Goal: Information Seeking & Learning: Learn about a topic

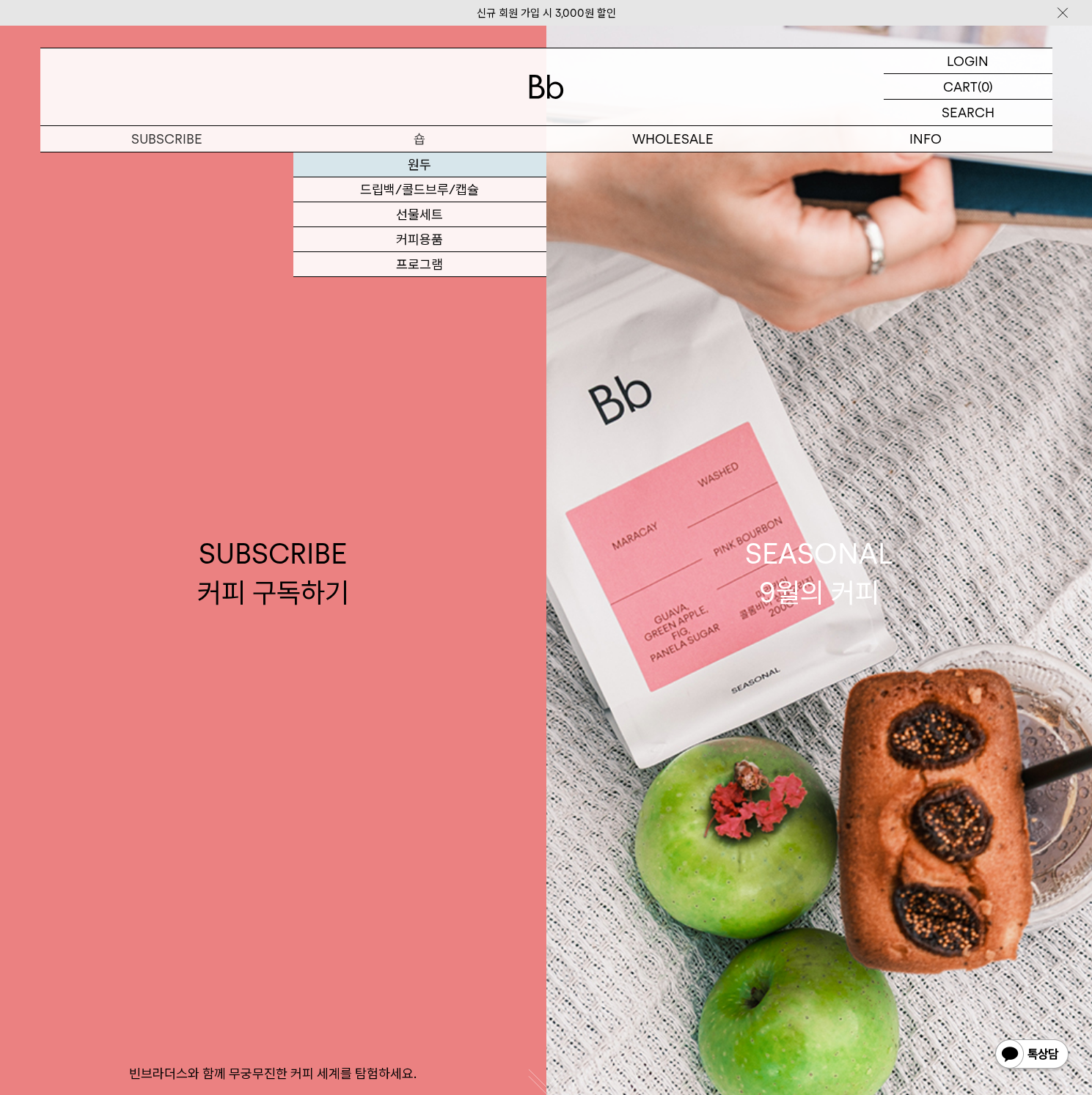
click at [421, 170] on link "원두" at bounding box center [420, 164] width 253 height 25
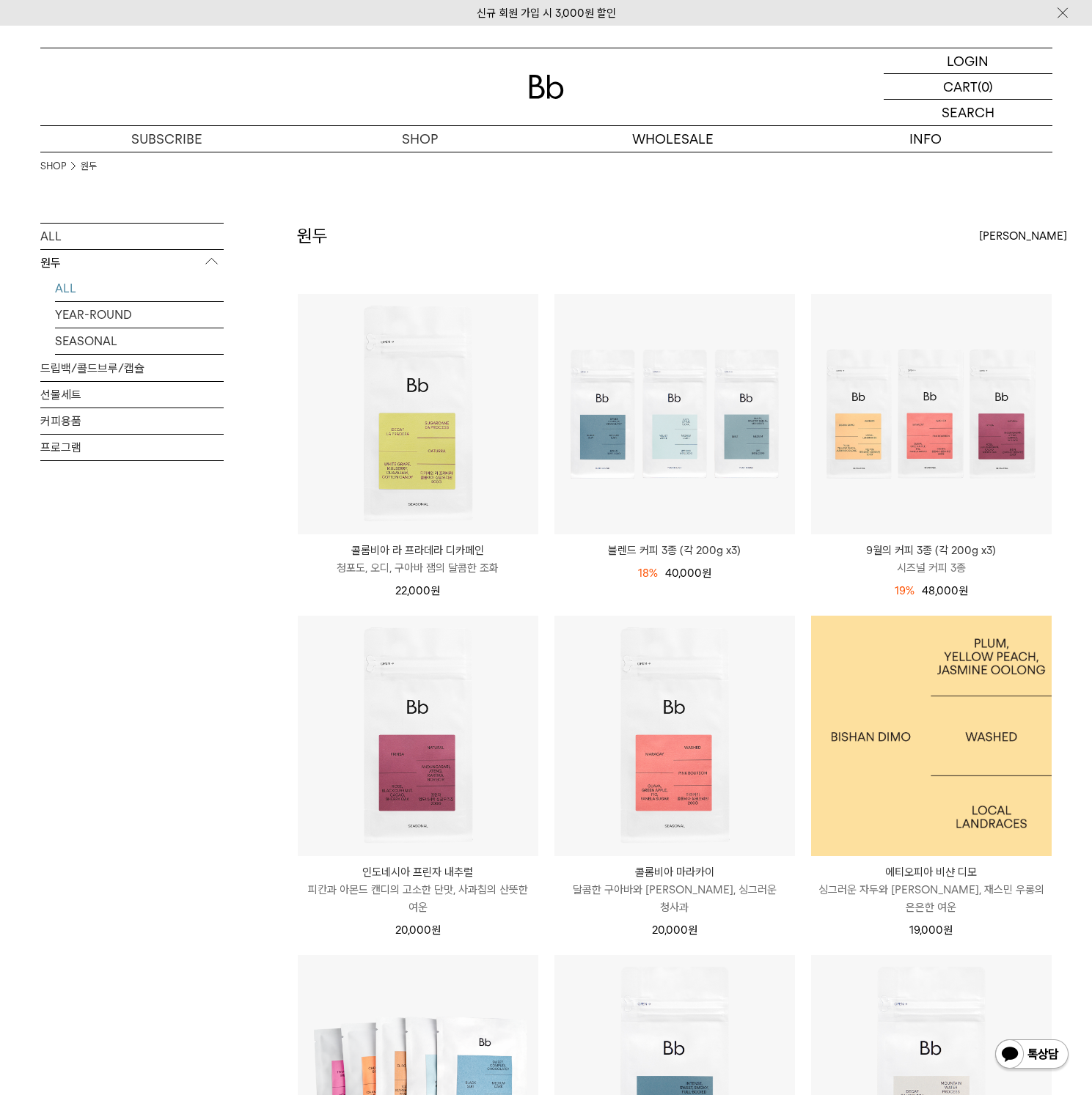
click at [882, 710] on img at bounding box center [931, 736] width 241 height 241
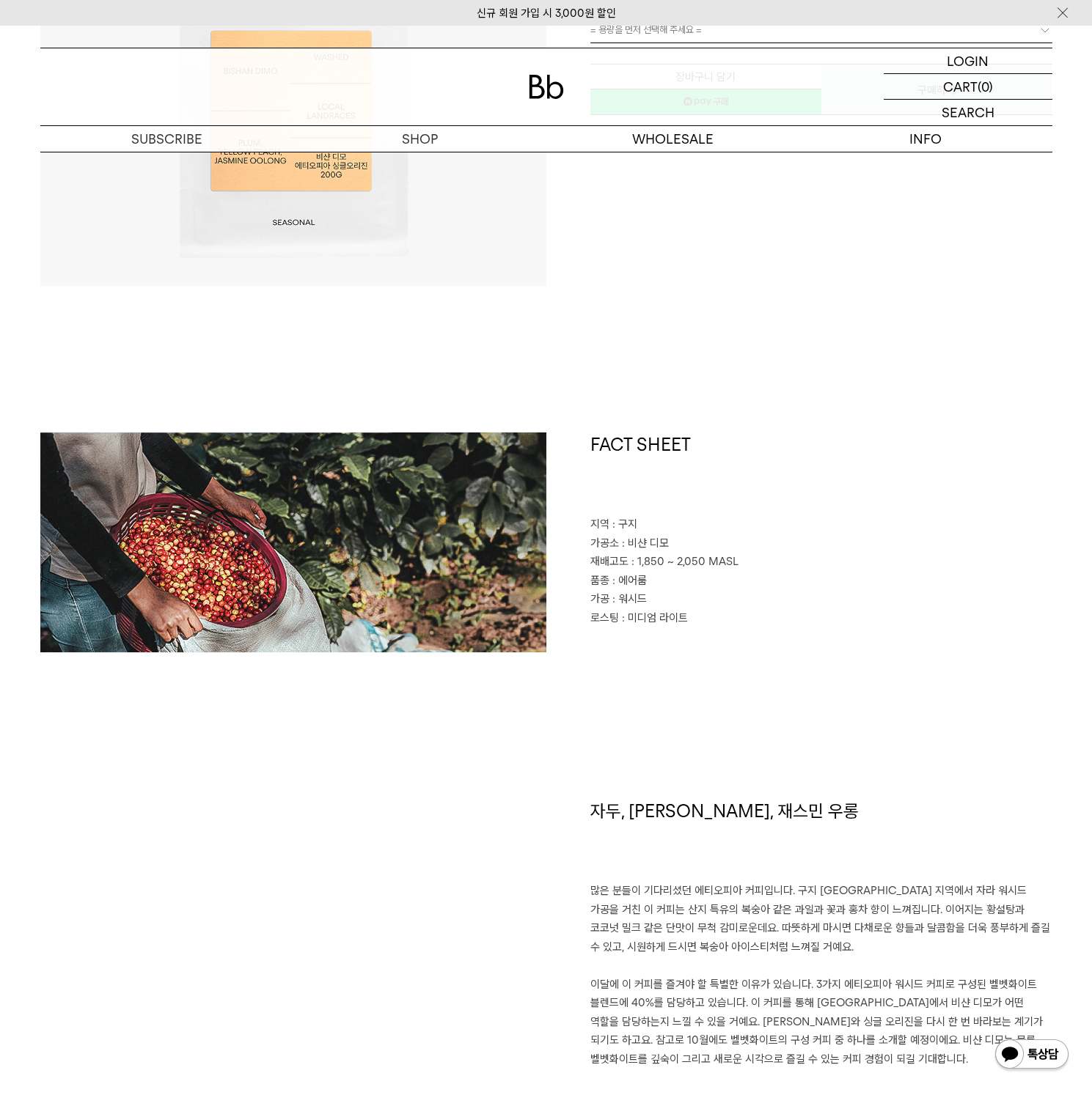
scroll to position [198, 0]
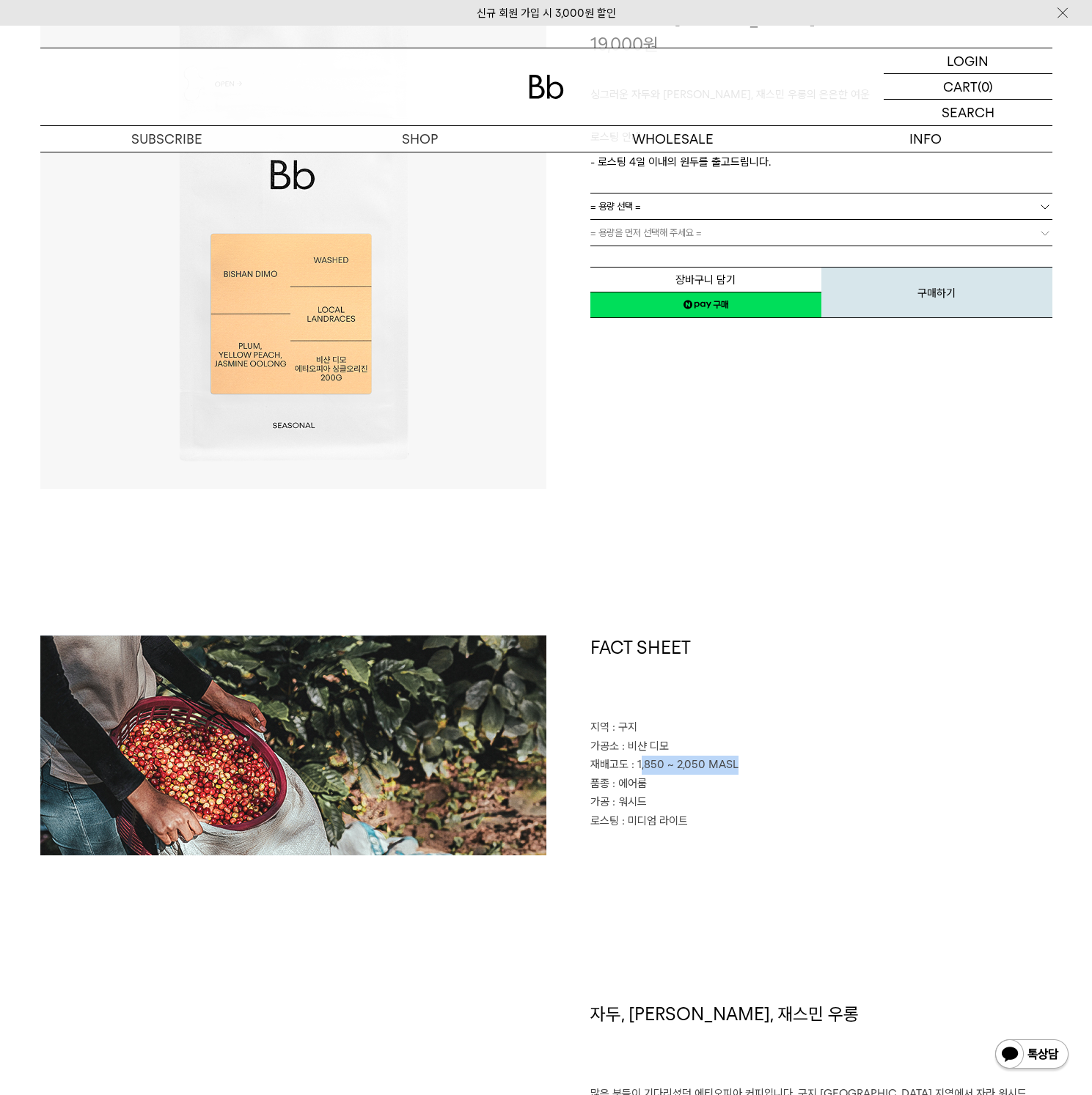
drag, startPoint x: 641, startPoint y: 761, endPoint x: 729, endPoint y: 769, distance: 88.4
click at [735, 767] on p "재배고도 : 1,850 ~ 2,050 MASL" at bounding box center [821, 765] width 462 height 19
drag, startPoint x: 635, startPoint y: 792, endPoint x: 643, endPoint y: 799, distance: 10.6
click at [660, 797] on div "FACT SHEET 지역 : 구지 가공소 : 비샨 디모 재배고도 : 1,850 ~ 2,050 MASL 품종 : 에어룸 가공 : 워시드 로스팅 …" at bounding box center [799, 745] width 506 height 220
click at [498, 789] on img at bounding box center [294, 745] width 506 height 220
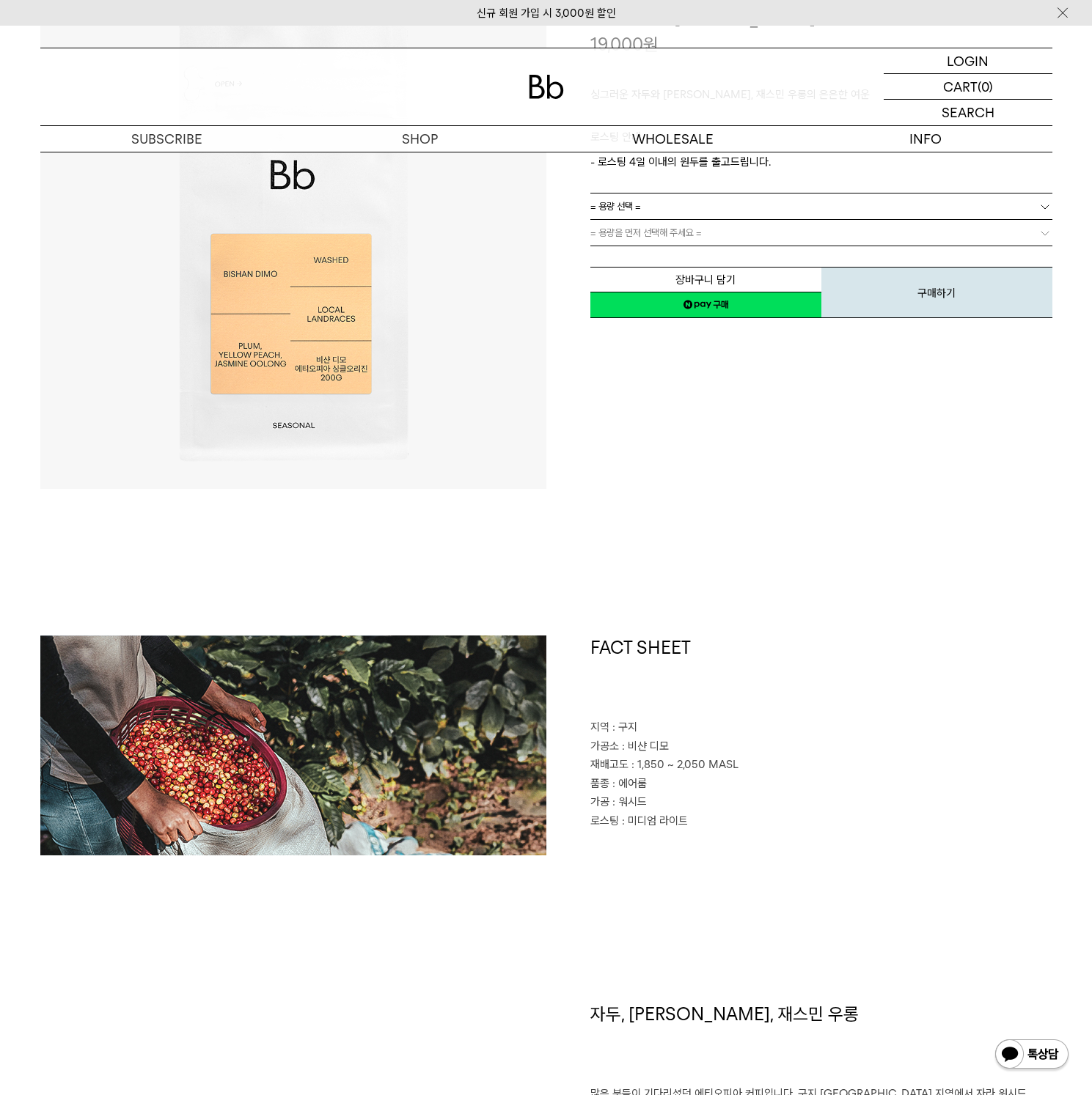
click at [563, 763] on div "FACT SHEET 지역 : 구지 가공소 : 비샨 디모 재배고도 : 1,850 ~ 2,050 MASL 품종 : 에어룸 가공 : 워시드 로스팅 …" at bounding box center [799, 745] width 506 height 220
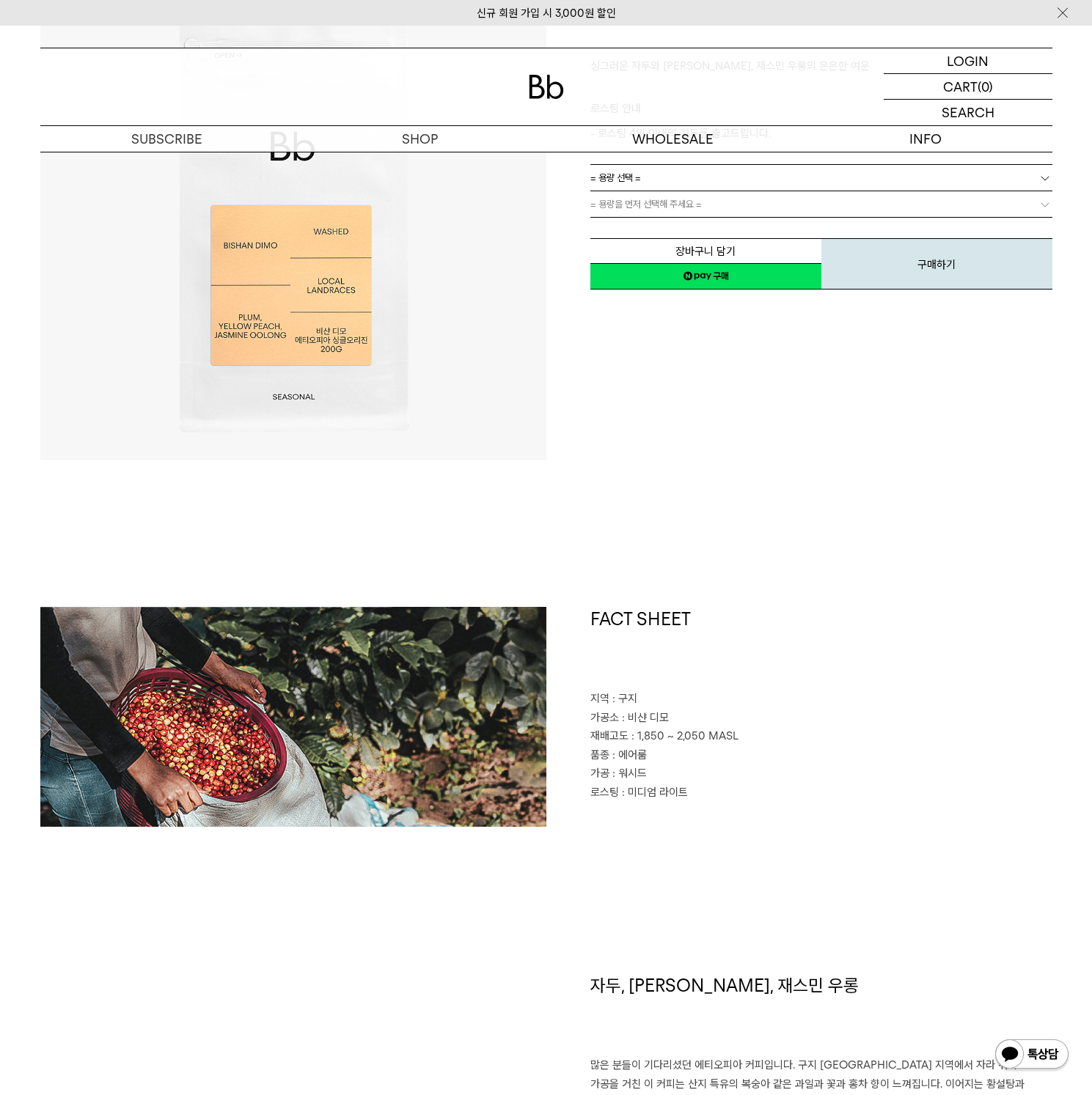
scroll to position [738, 0]
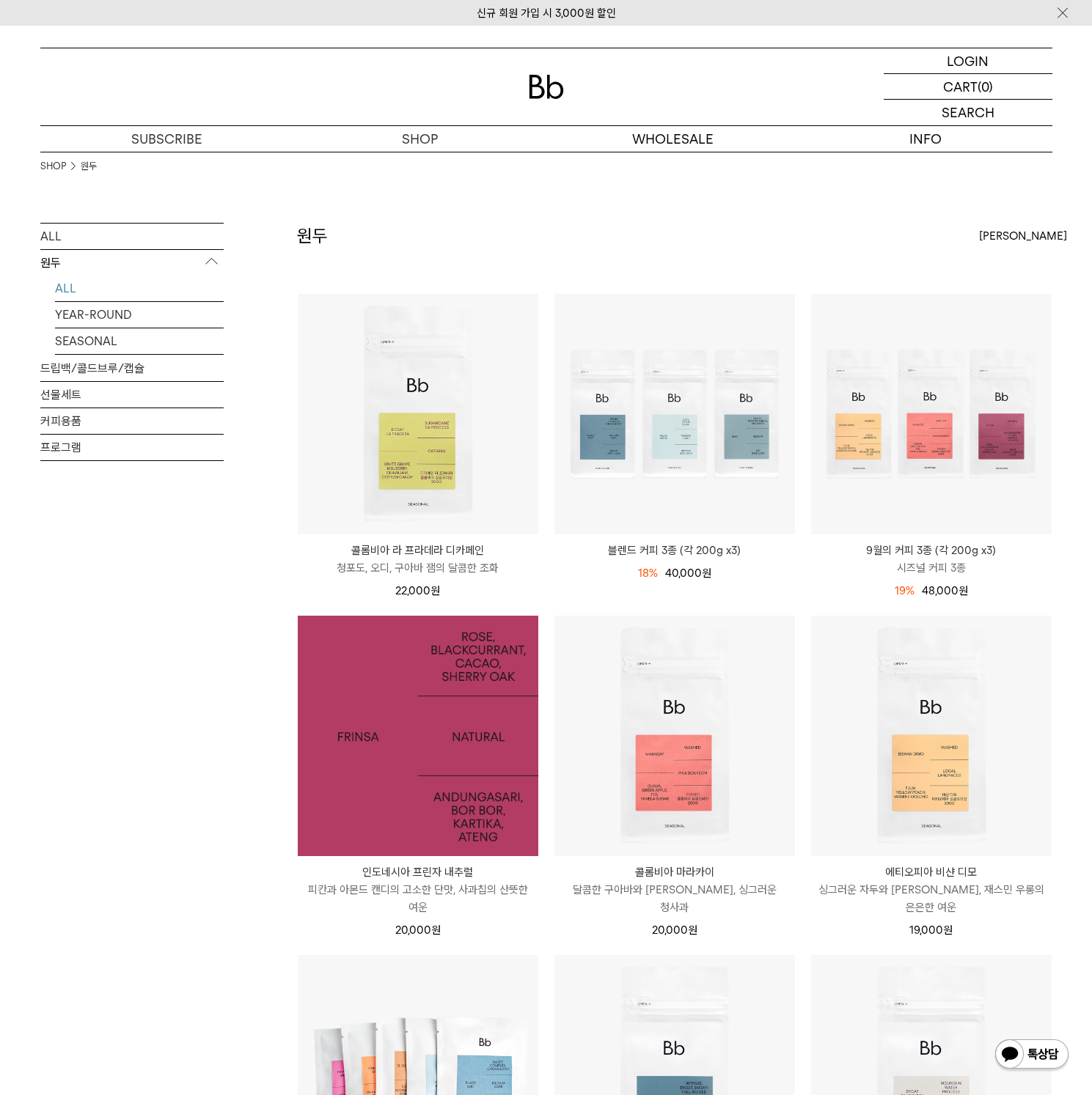
click at [412, 785] on img at bounding box center [418, 736] width 241 height 241
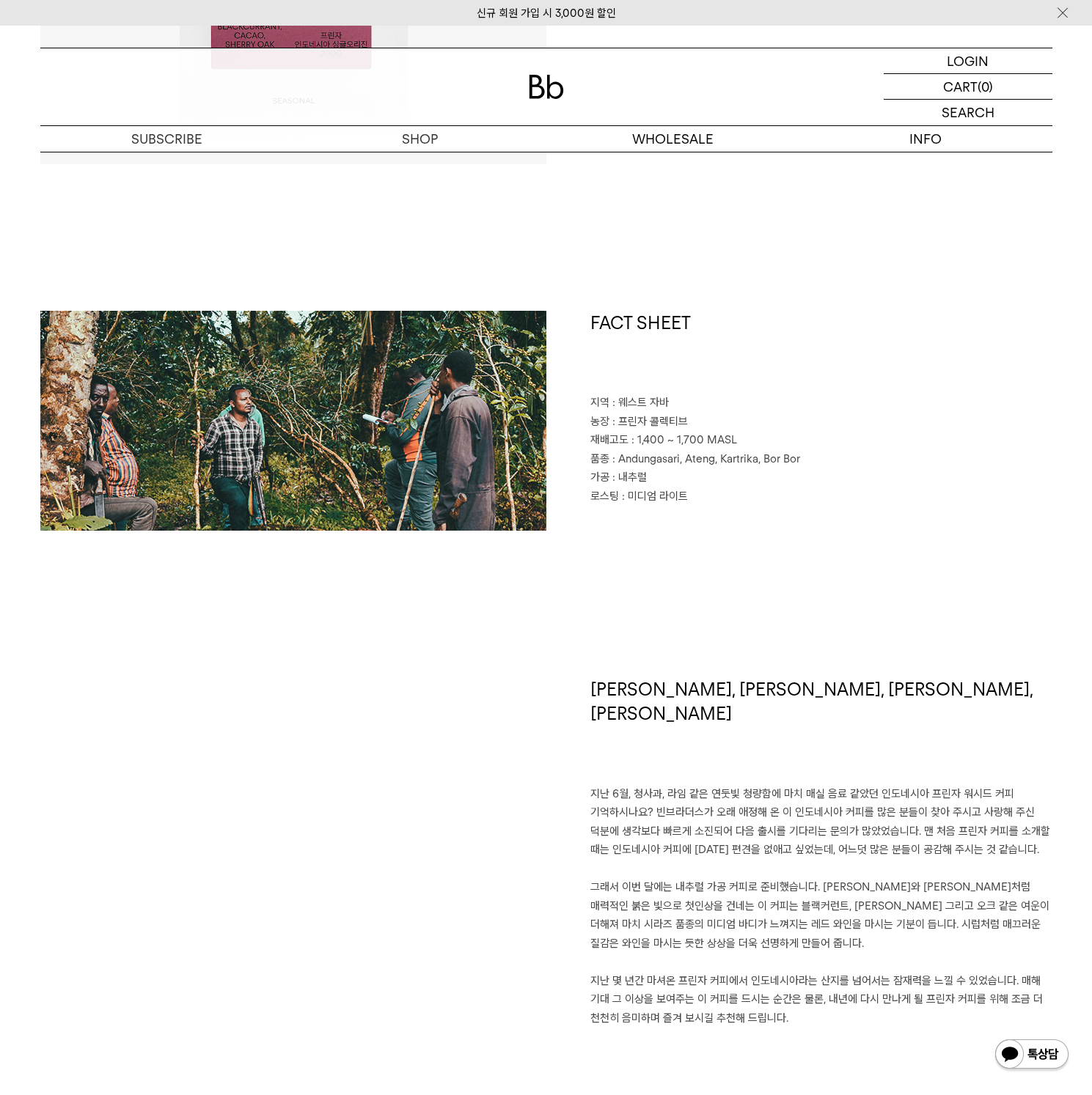
scroll to position [770, 0]
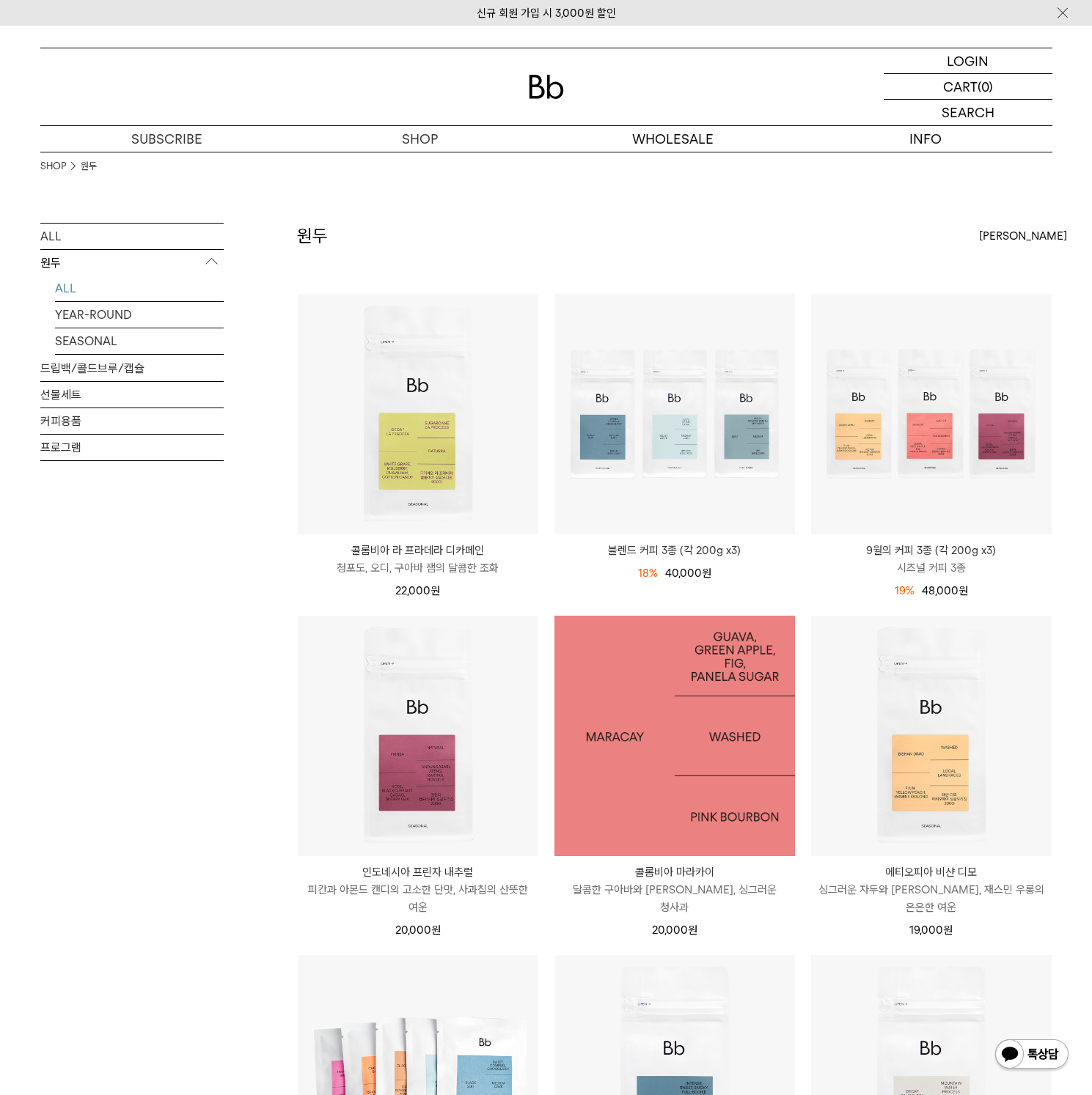
click at [645, 766] on img at bounding box center [675, 736] width 241 height 241
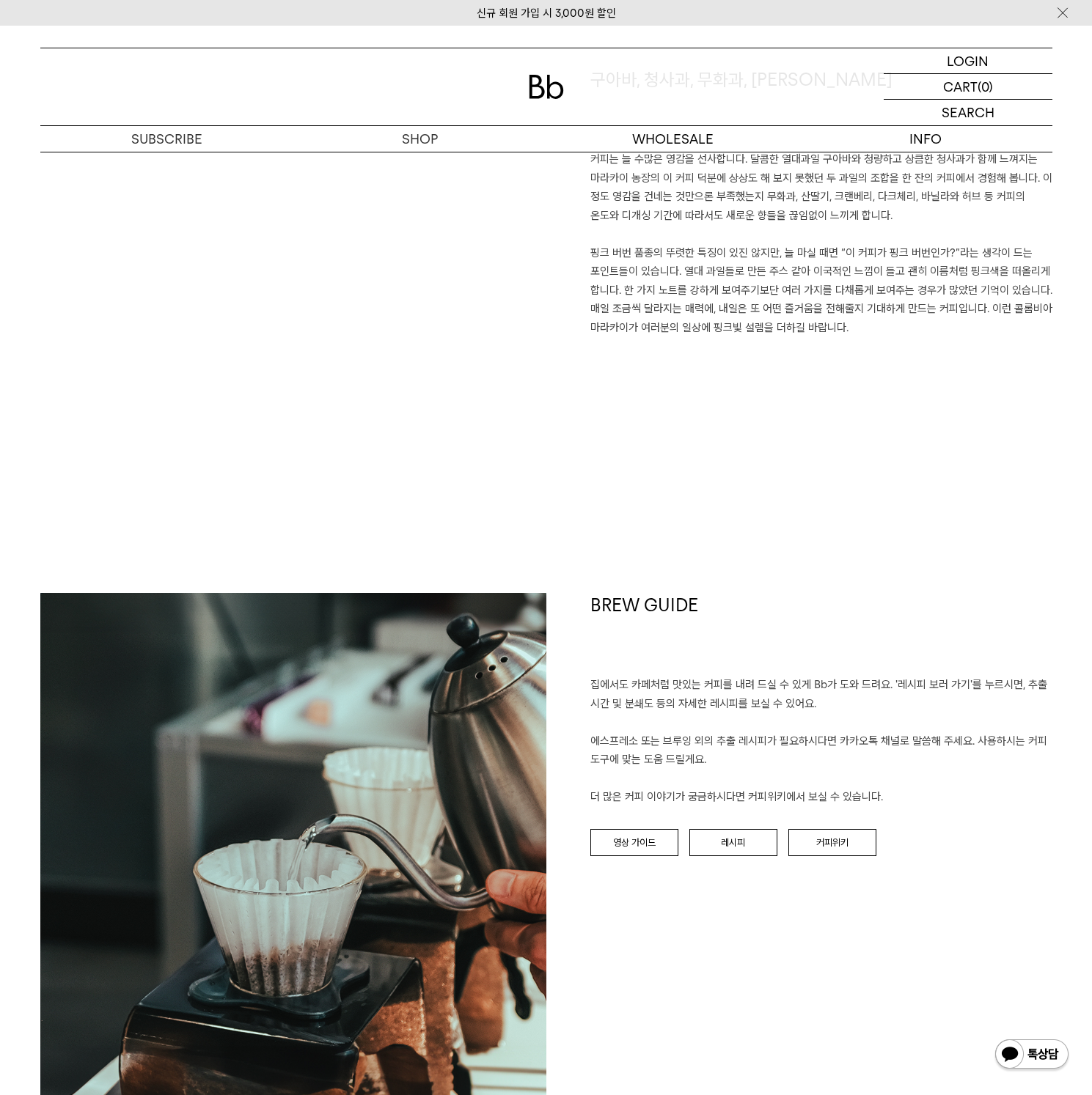
scroll to position [643, 0]
